Goal: Information Seeking & Learning: Learn about a topic

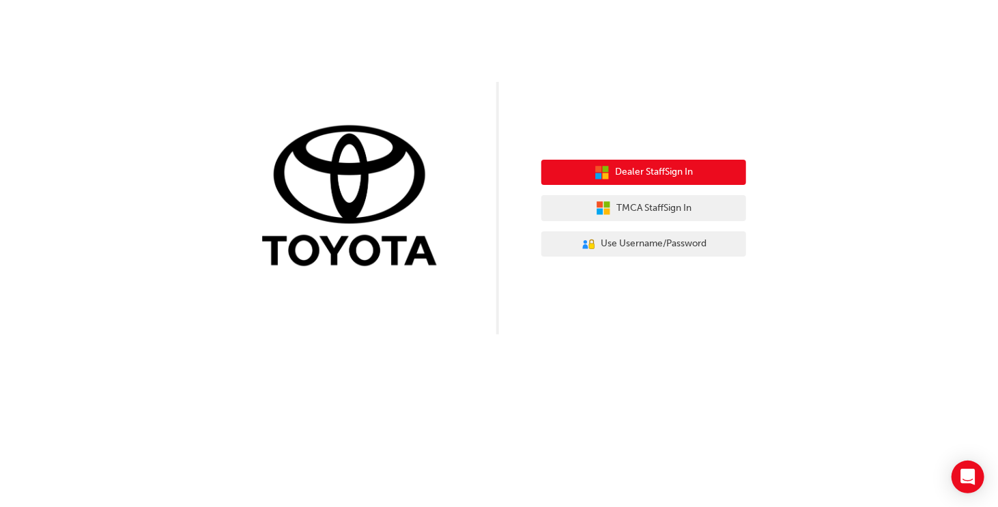
click at [650, 163] on button "Dealer Staff Sign In" at bounding box center [643, 173] width 205 height 26
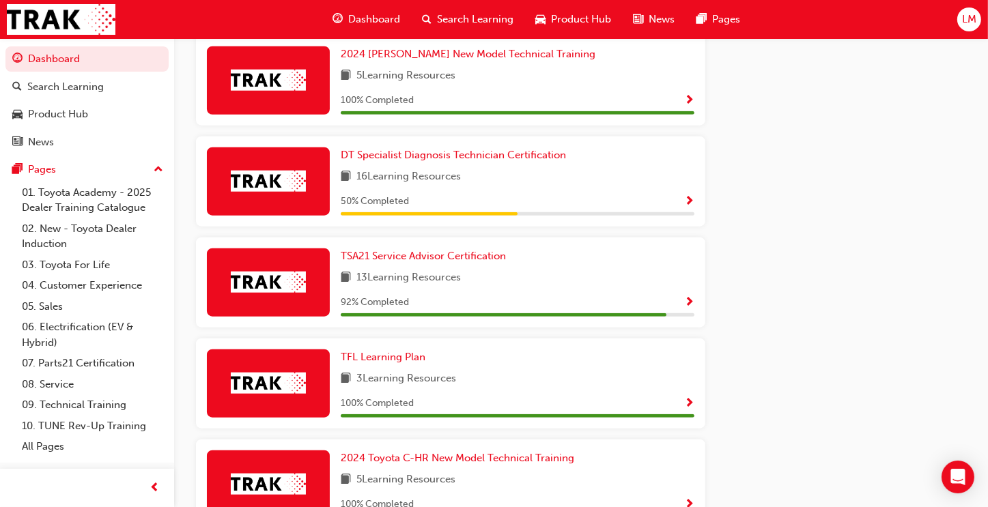
scroll to position [1273, 0]
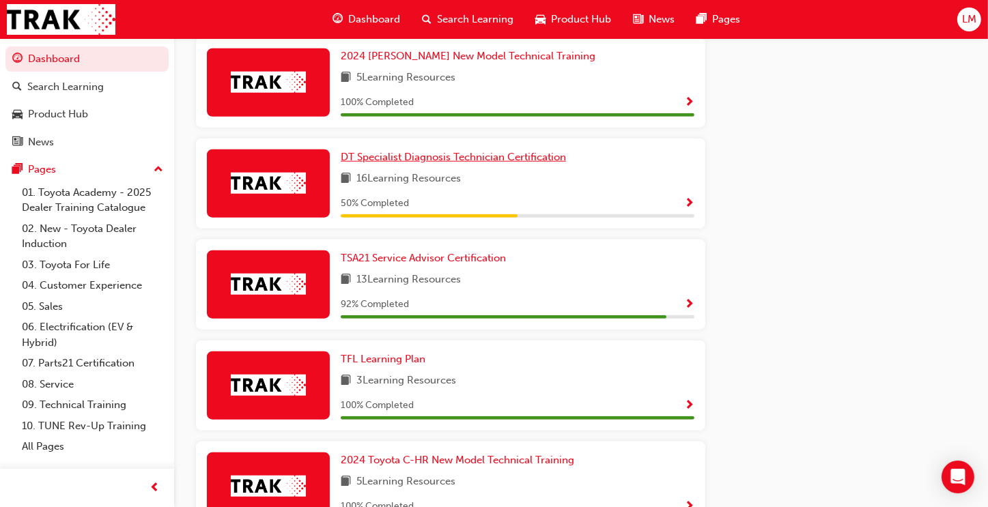
click at [462, 162] on span "DT Specialist Diagnosis Technician Certification" at bounding box center [453, 157] width 225 height 12
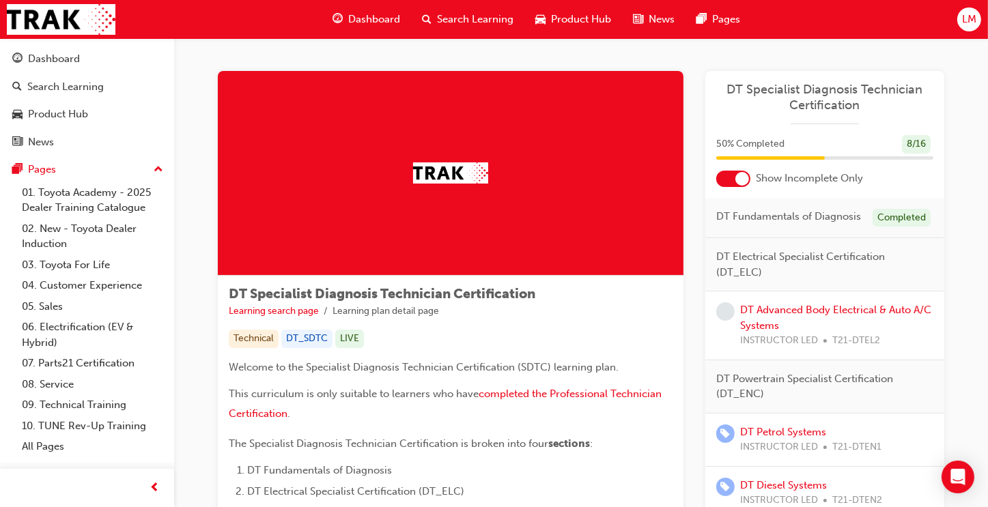
click at [388, 354] on div "DT Specialist Diagnosis Technician Certification Learning search page Learning …" at bounding box center [451, 508] width 466 height 464
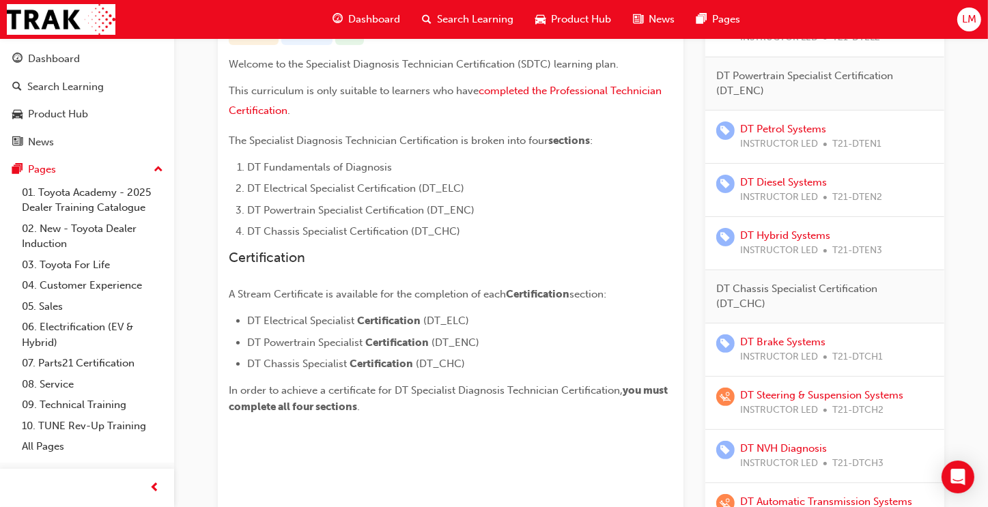
scroll to position [429, 0]
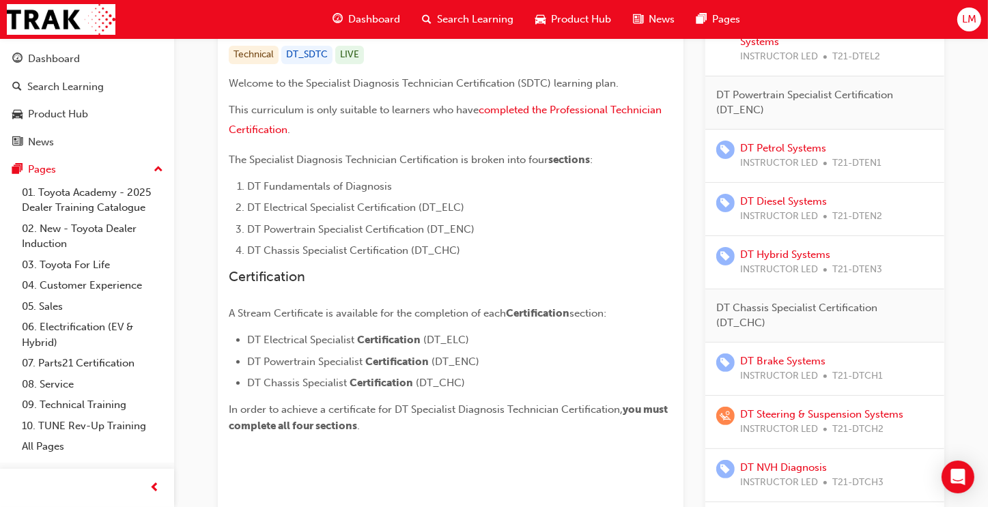
click at [617, 313] on p "A Stream Certificate is available for the completion of each Certification sect…" at bounding box center [451, 313] width 444 height 16
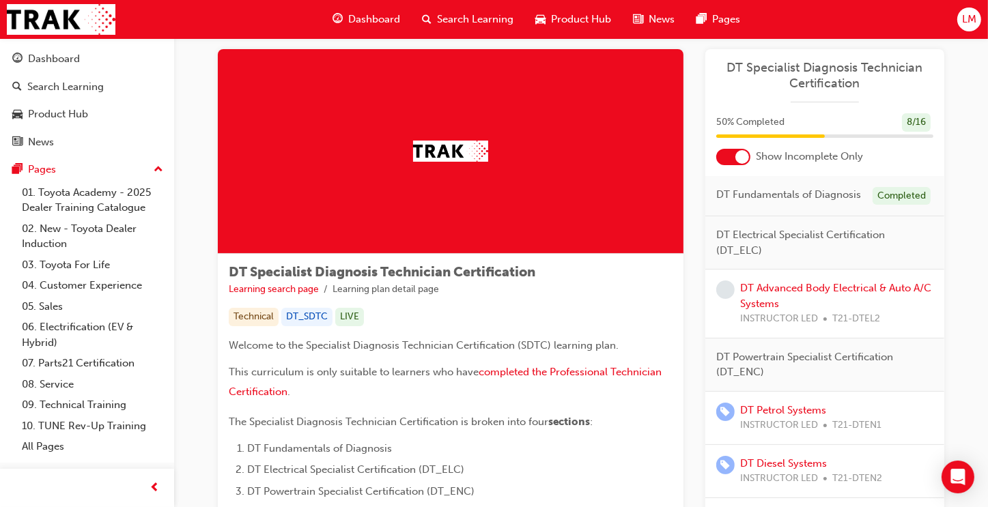
scroll to position [0, 0]
